Goal: Task Accomplishment & Management: Manage account settings

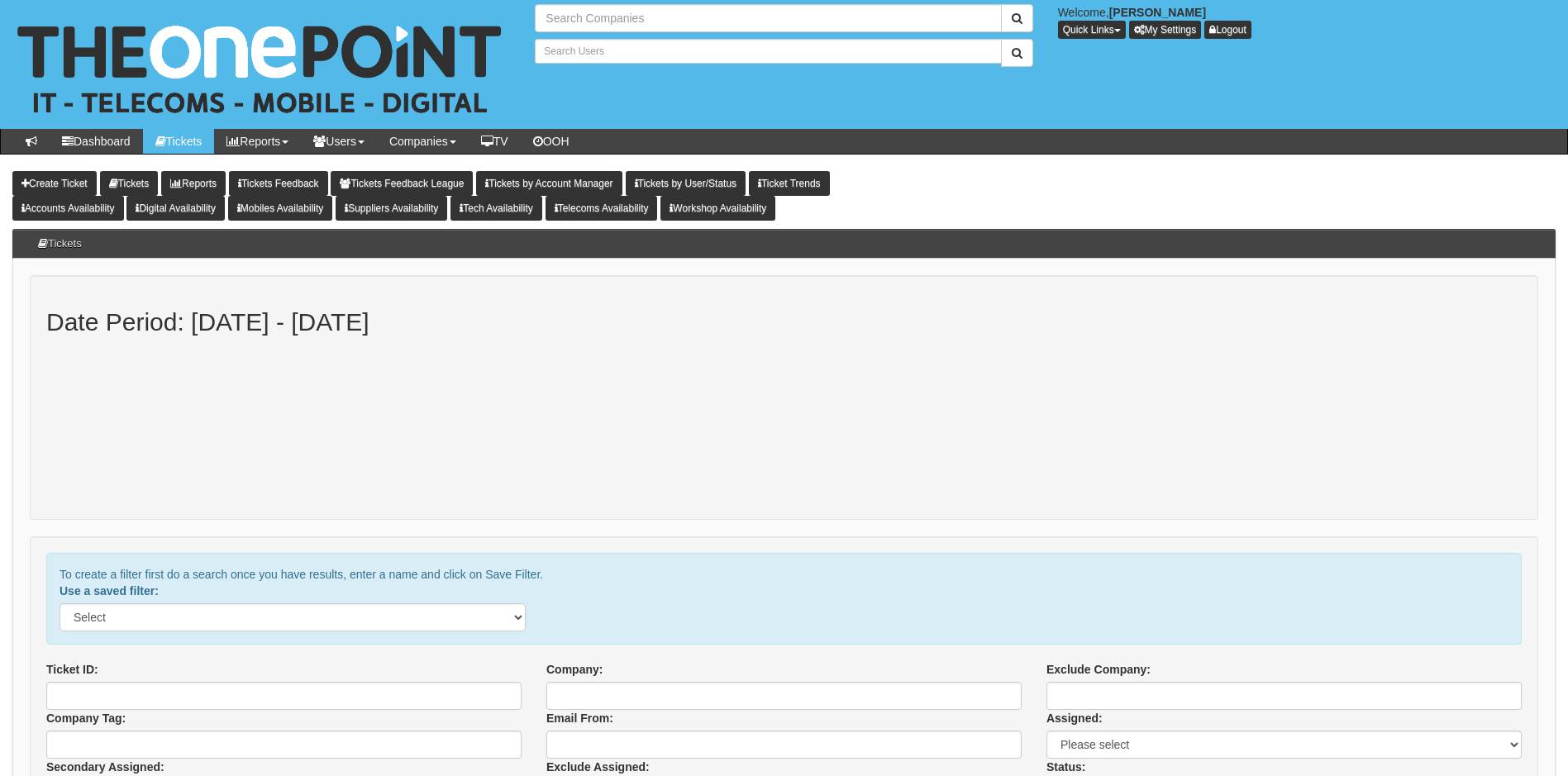
type input "Search Companies"
type input "Search Users"
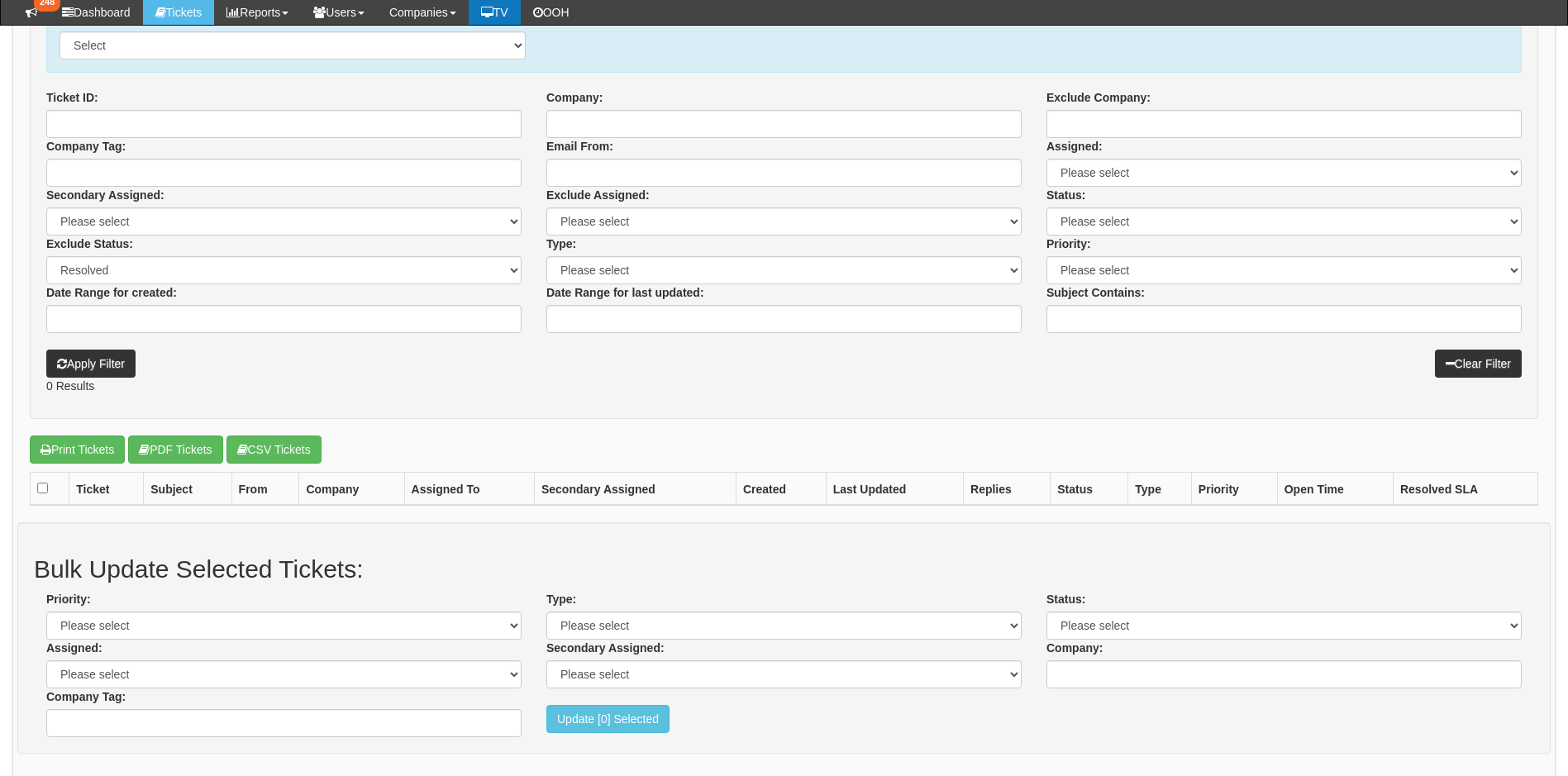
scroll to position [496, 0]
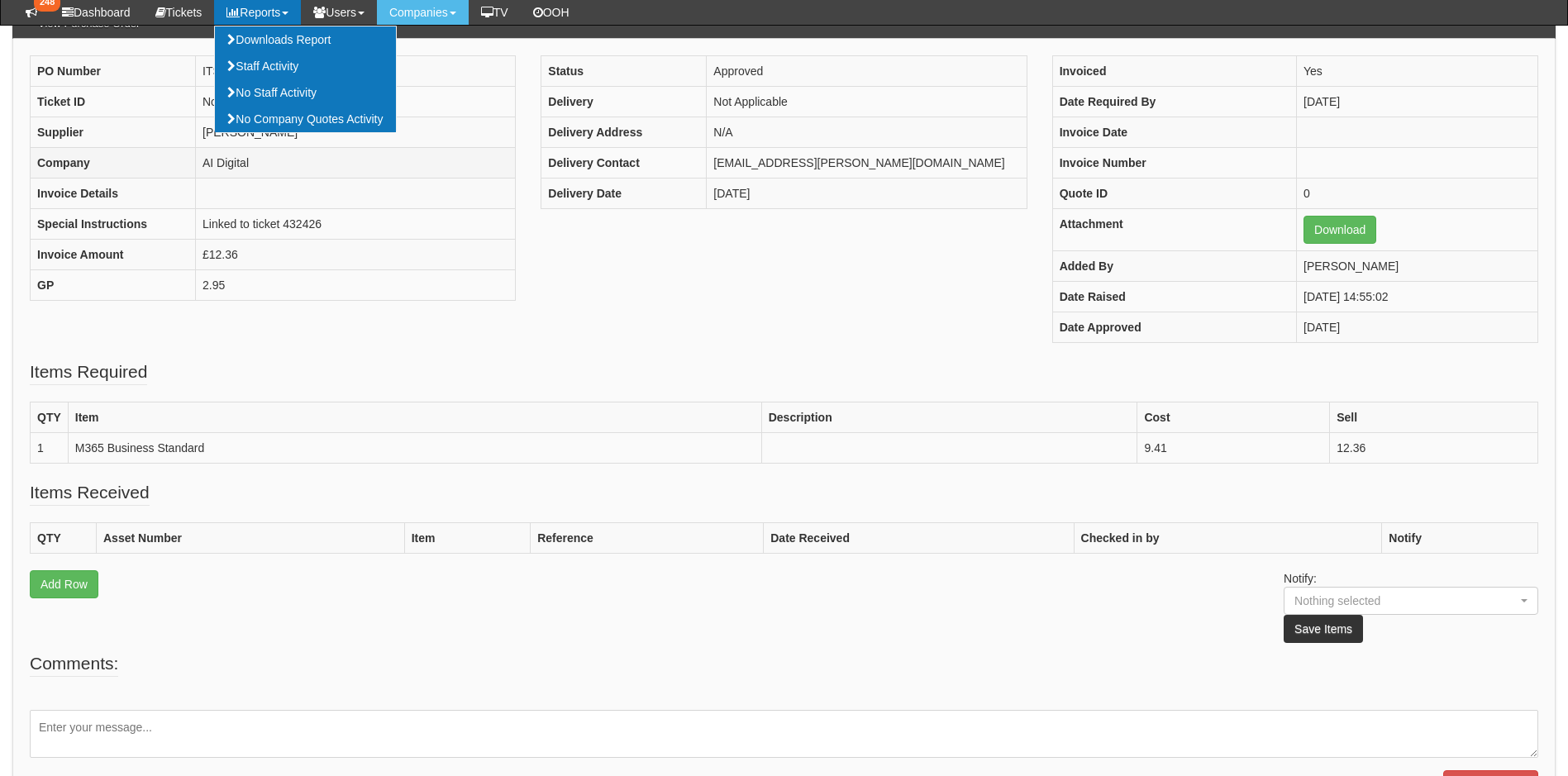
scroll to position [165, 0]
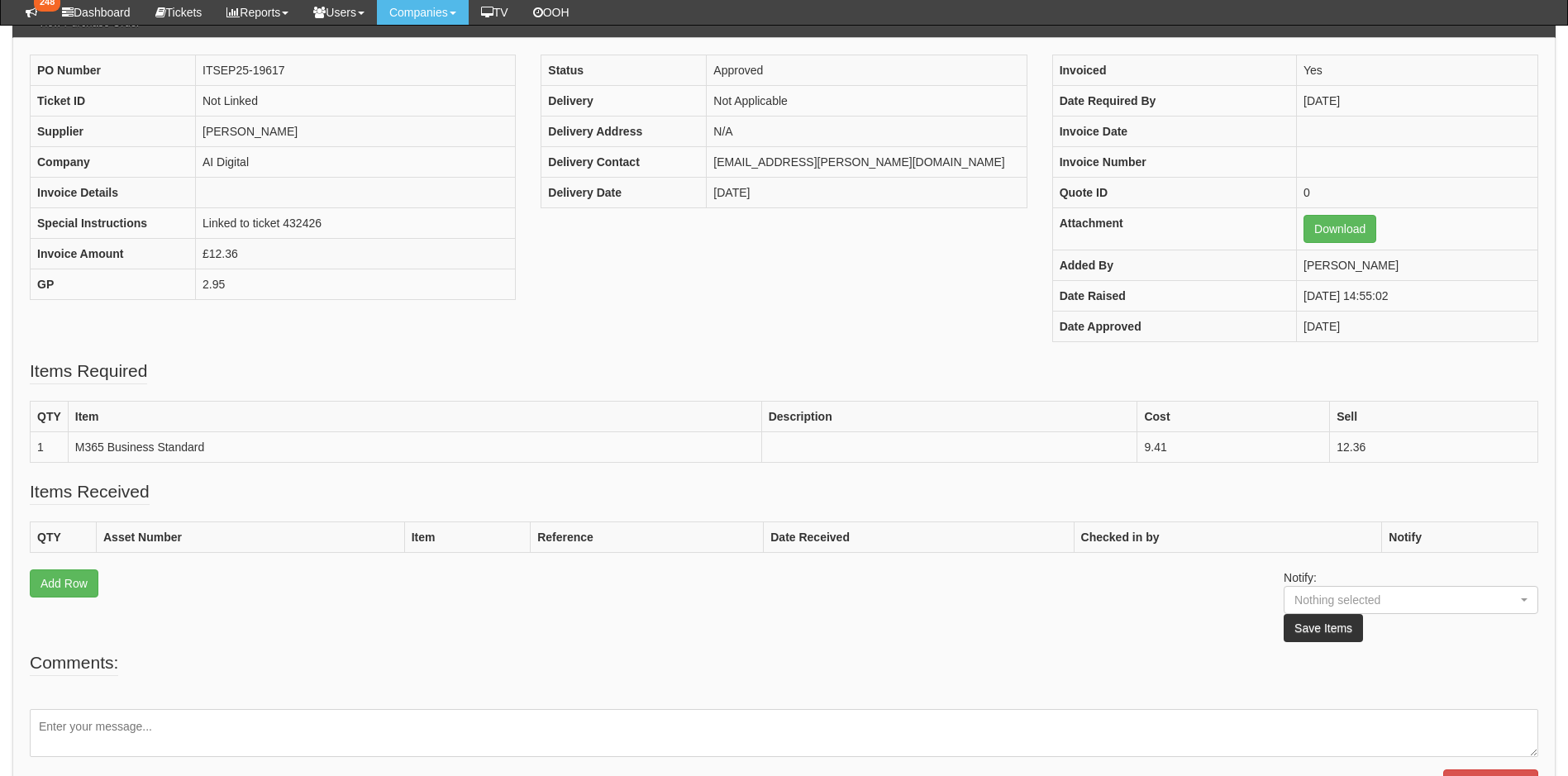
click at [255, 714] on textarea at bounding box center [783, 732] width 1508 height 47
type textarea "Processed"
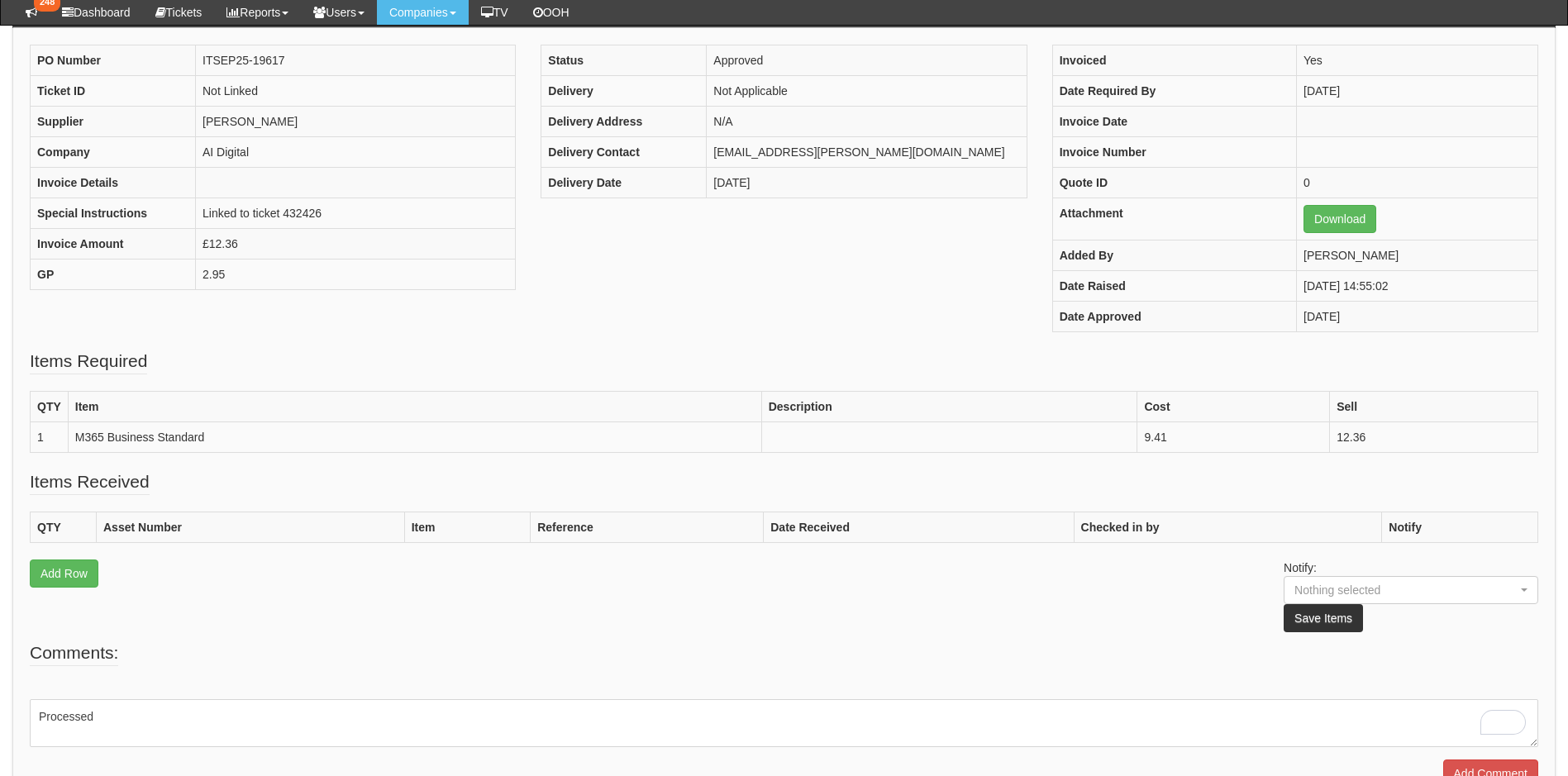
scroll to position [270, 0]
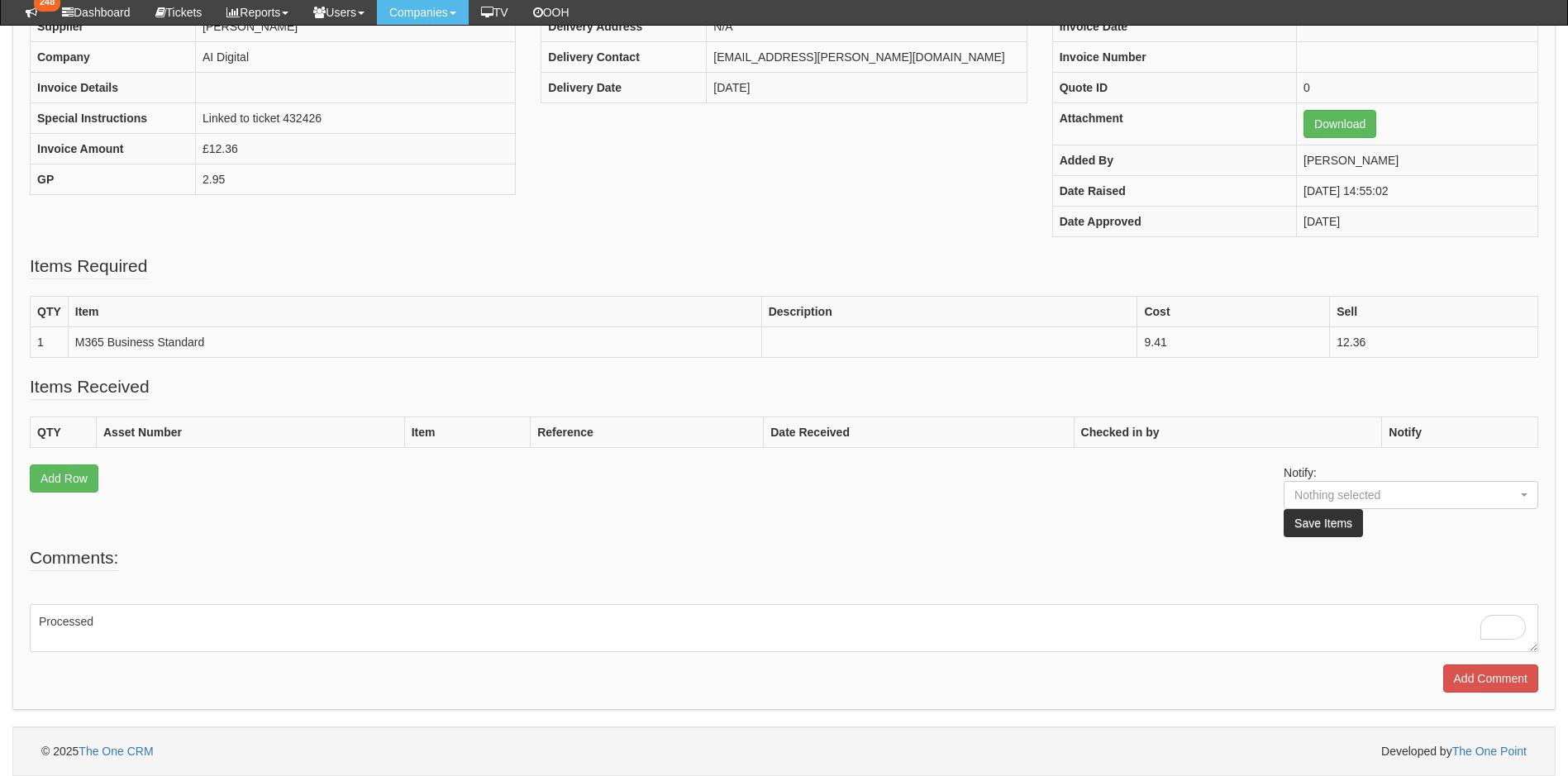
click at [163, 631] on textarea "Processed" at bounding box center [783, 628] width 1508 height 47
click at [1514, 684] on input "Add Comment" at bounding box center [1491, 678] width 95 height 28
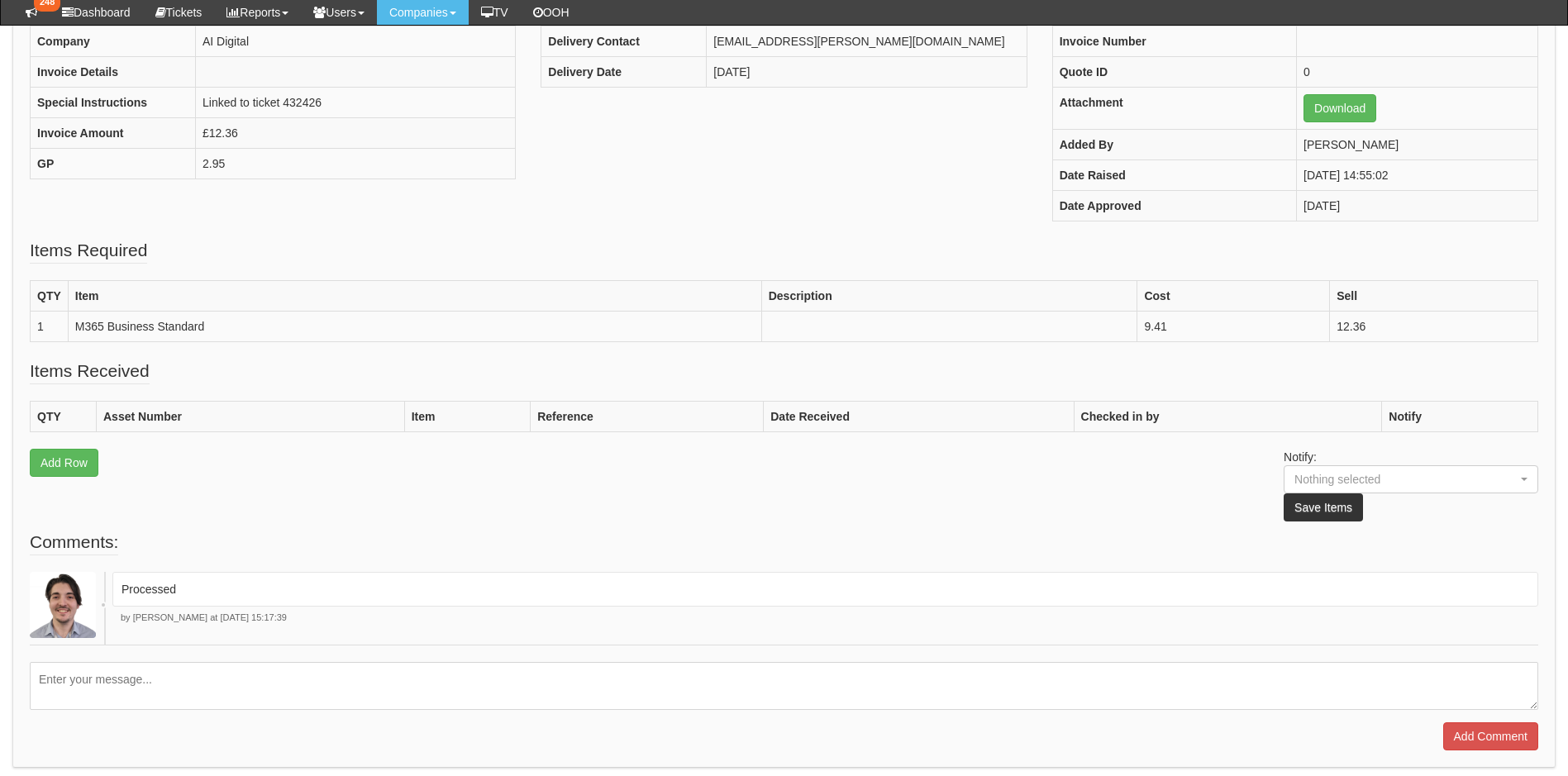
scroll to position [384, 0]
